Goal: Obtain resource: Download file/media

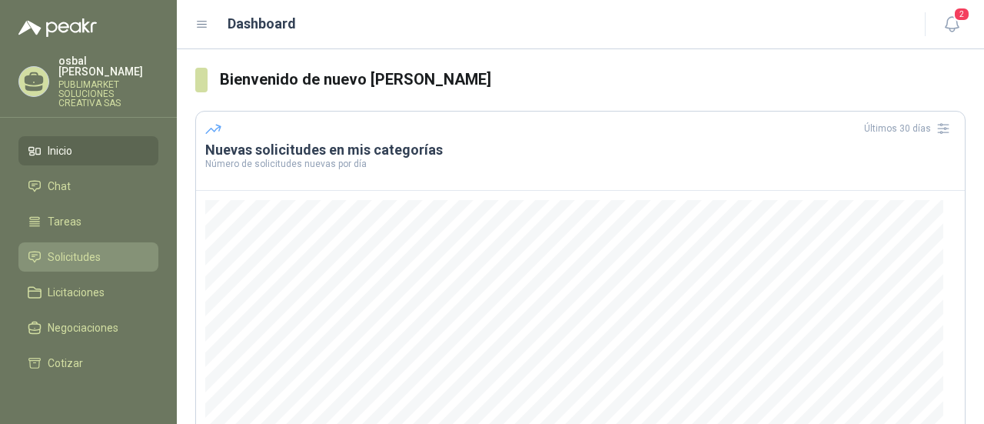
click at [86, 252] on span "Solicitudes" at bounding box center [74, 256] width 53 height 17
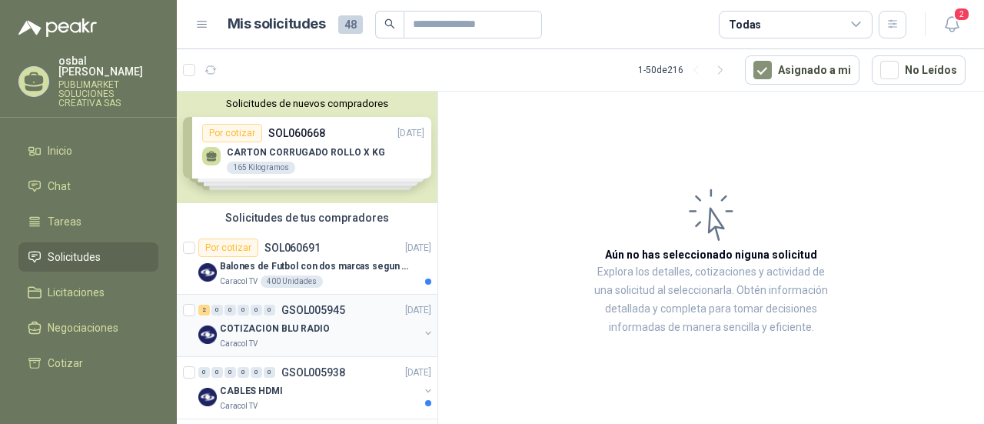
click at [321, 342] on div "Caracol TV" at bounding box center [319, 344] width 199 height 12
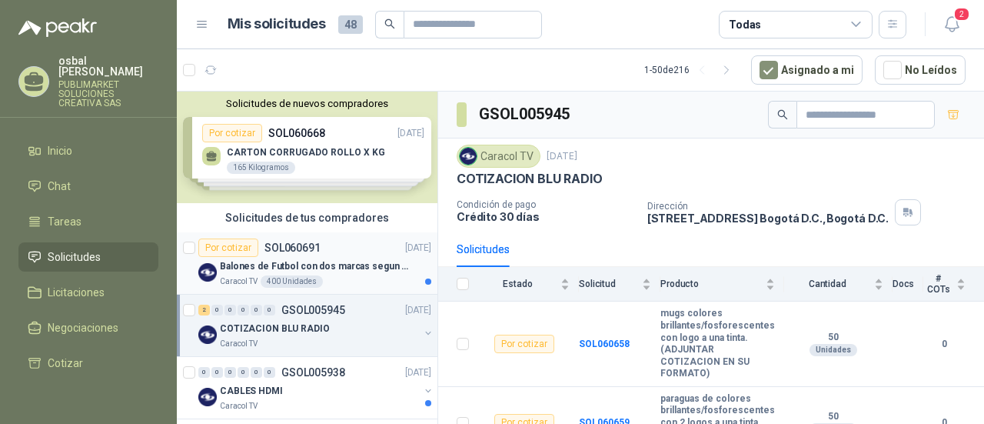
click at [336, 273] on div "Balones de Futbol con dos marcas segun adjunto. Adjuntar cotizacion en su forma…" at bounding box center [325, 266] width 211 height 18
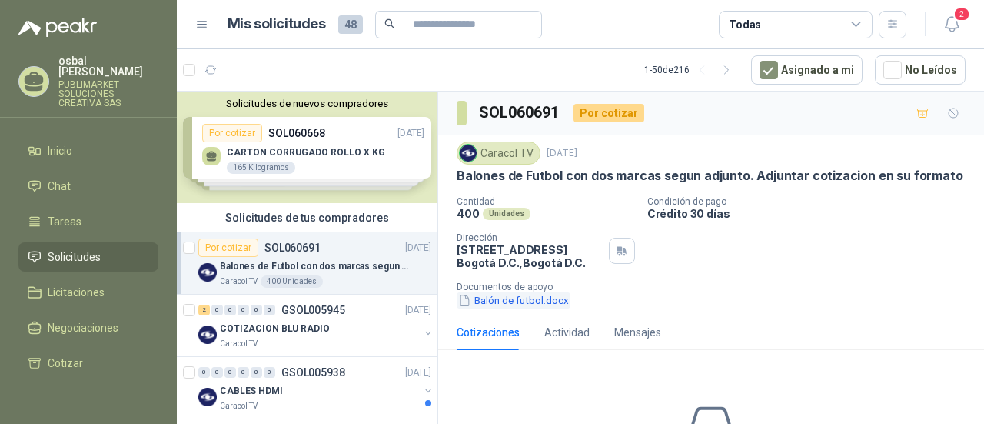
click at [532, 296] on button "Balón de futbol.docx" at bounding box center [514, 300] width 114 height 16
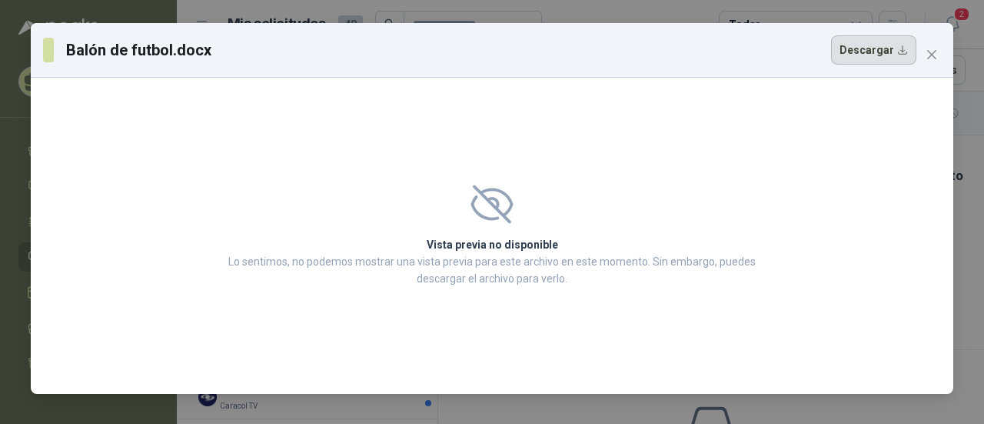
click at [876, 48] on button "Descargar" at bounding box center [873, 49] width 85 height 29
click at [930, 54] on icon "close" at bounding box center [932, 54] width 12 height 12
